Goal: Task Accomplishment & Management: Use online tool/utility

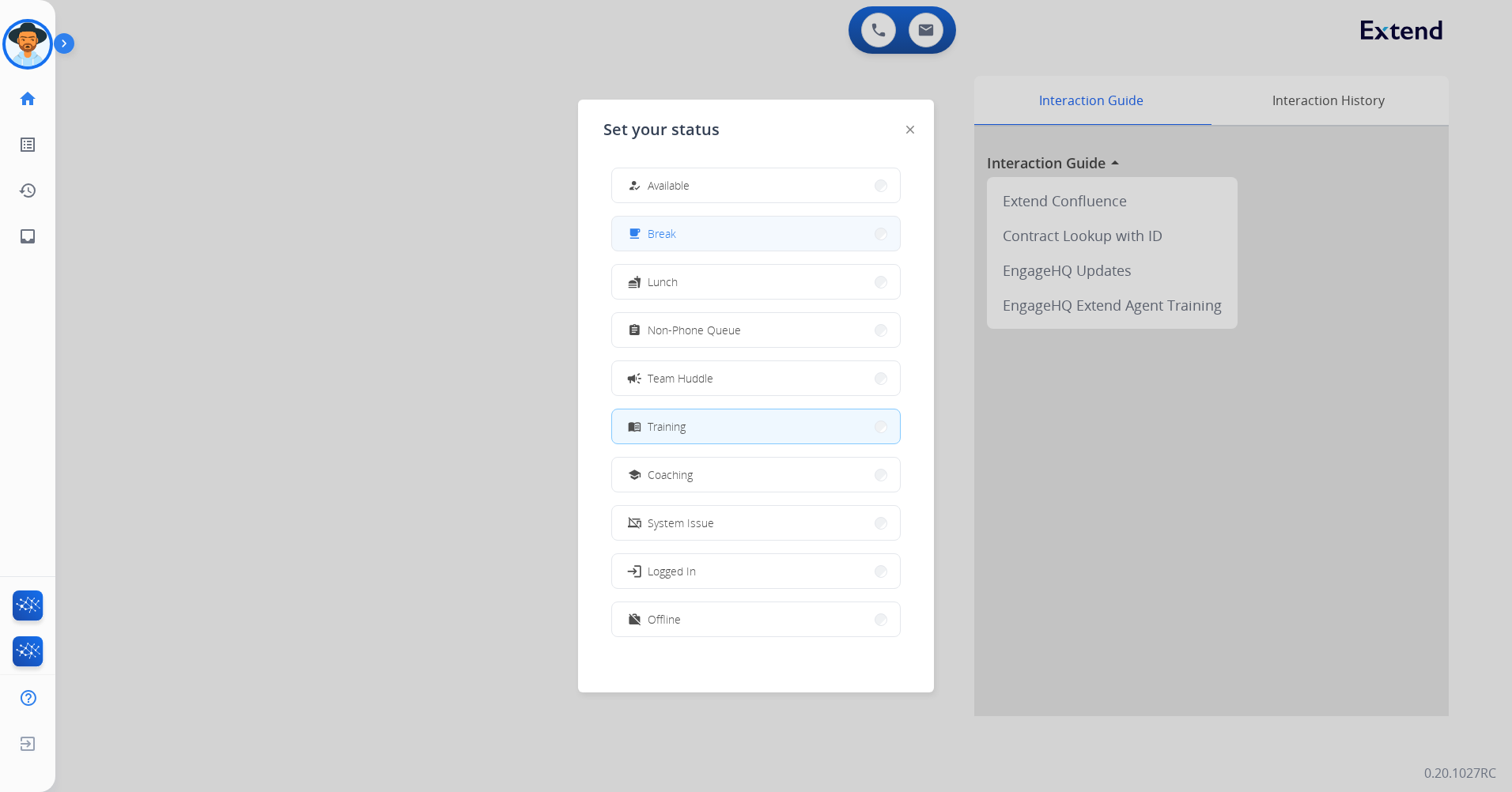
click at [786, 220] on button "free_breakfast Break" at bounding box center [756, 234] width 287 height 34
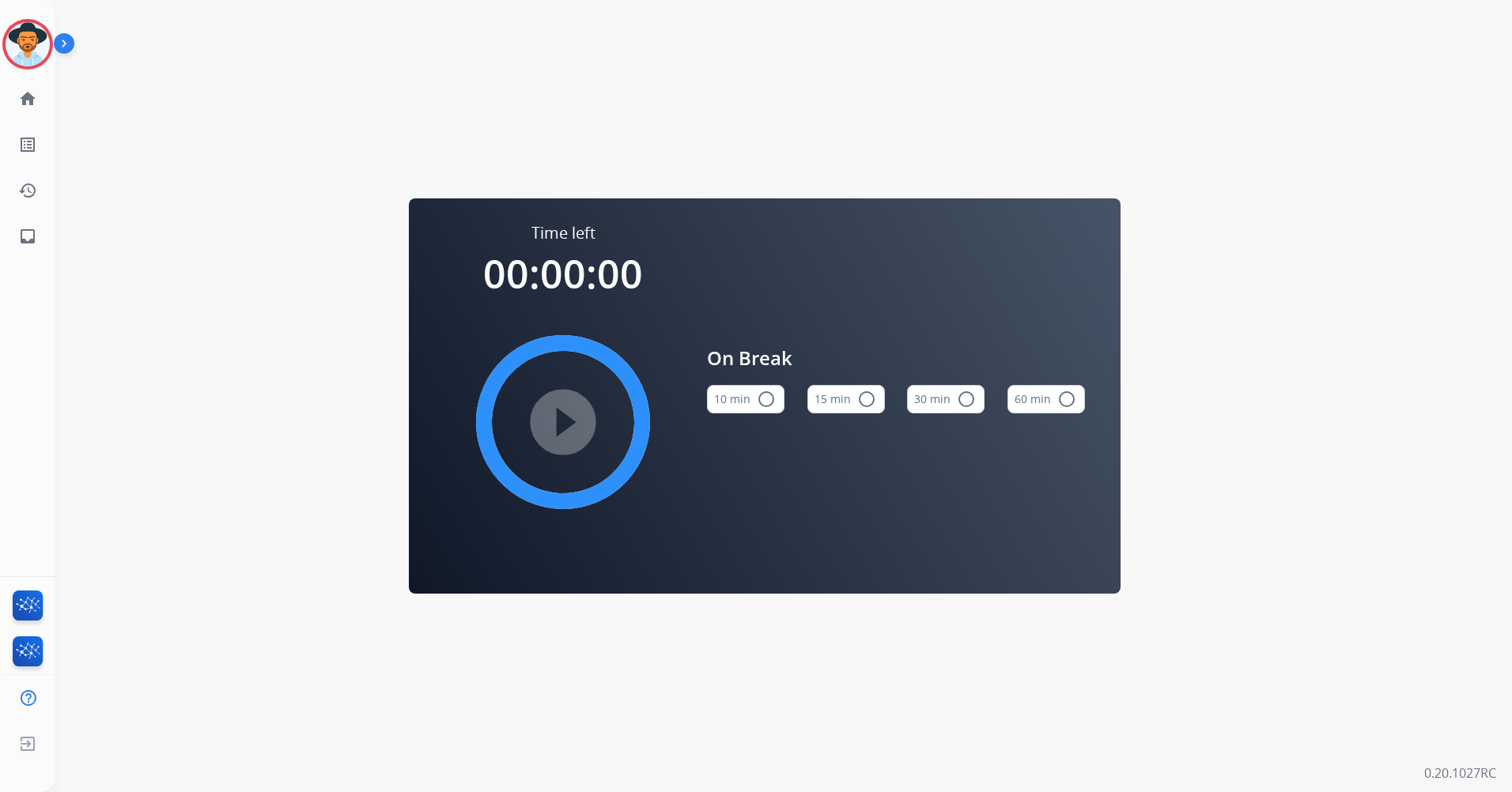
click at [870, 401] on mat-icon "radio_button_unchecked" at bounding box center [866, 398] width 19 height 19
click at [573, 412] on mat-icon "play_circle_filled" at bounding box center [563, 421] width 19 height 19
click at [6, 51] on img at bounding box center [28, 44] width 45 height 45
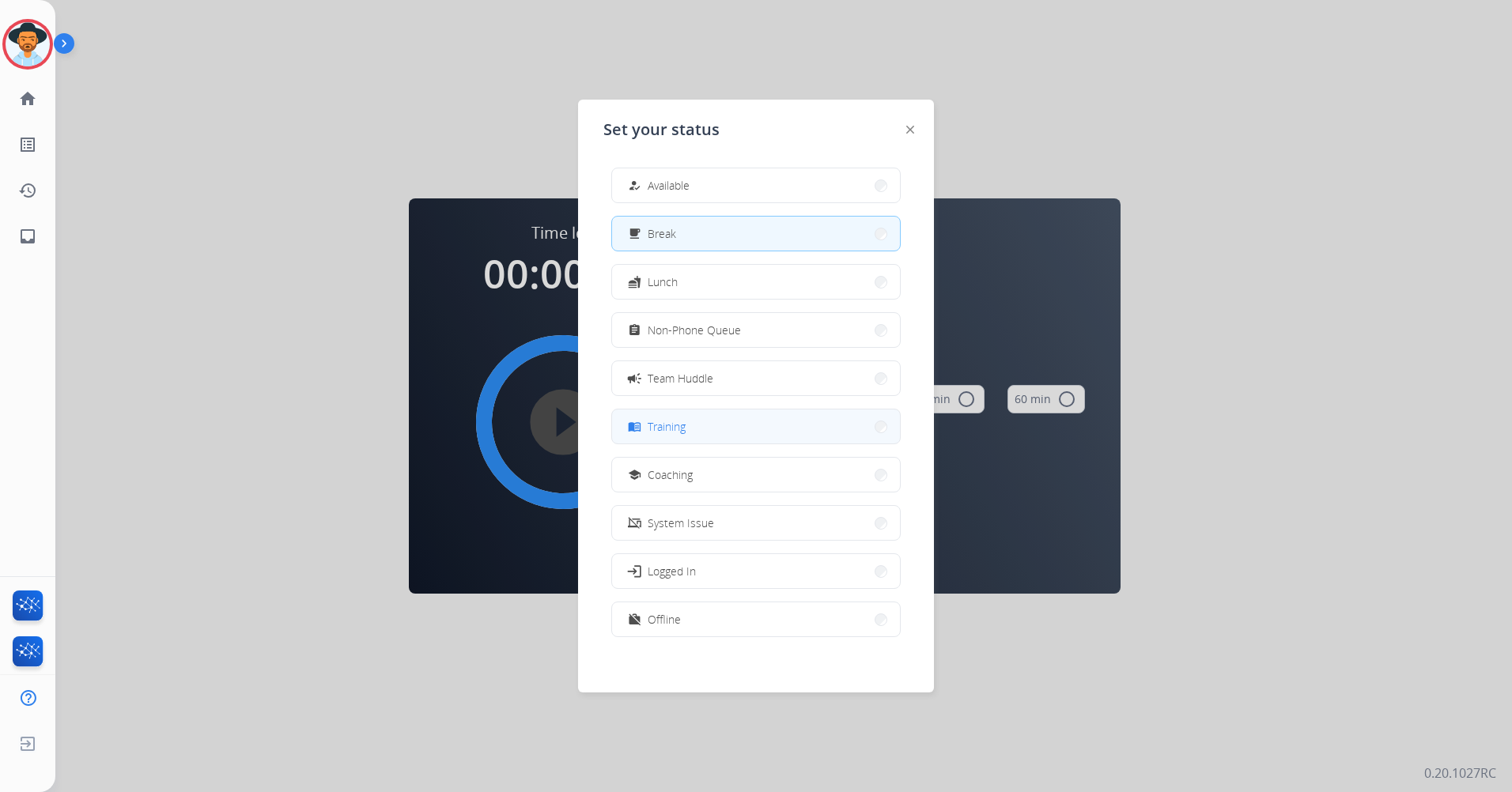
click at [774, 427] on button "menu_book Training" at bounding box center [756, 426] width 287 height 34
